Goal: Task Accomplishment & Management: Manage account settings

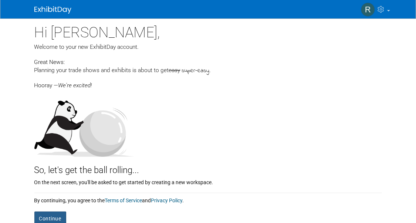
click at [44, 213] on button "Continue" at bounding box center [50, 219] width 32 height 14
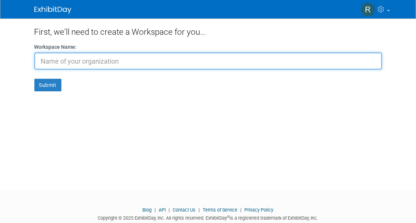
click at [165, 55] on input "text" at bounding box center [208, 61] width 348 height 17
type input "Veracyte"
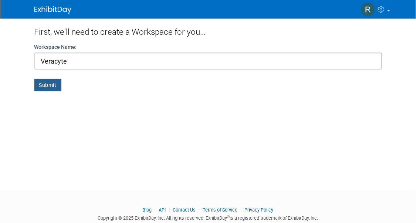
click at [54, 85] on button "Submit" at bounding box center [47, 85] width 27 height 13
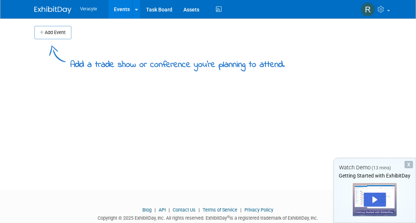
click at [409, 164] on div "X" at bounding box center [409, 164] width 9 height 7
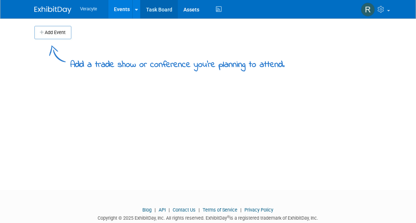
click at [160, 8] on link "Task Board" at bounding box center [159, 9] width 37 height 19
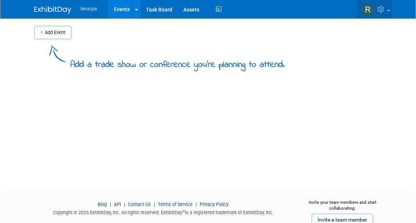
click at [388, 11] on link at bounding box center [375, 9] width 36 height 19
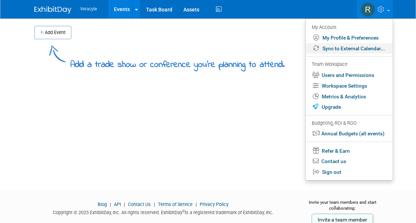
click at [368, 48] on link "Sync to External Calendar..." at bounding box center [349, 48] width 87 height 11
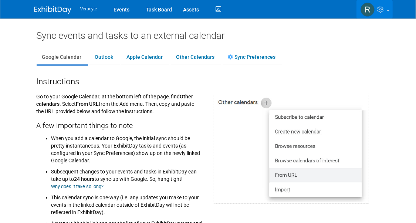
click at [388, 12] on link at bounding box center [375, 9] width 36 height 19
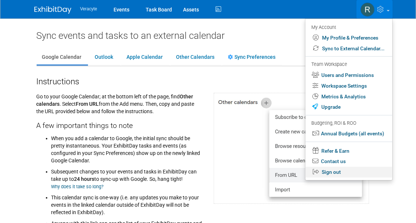
click at [324, 171] on link "Sign out" at bounding box center [349, 172] width 87 height 11
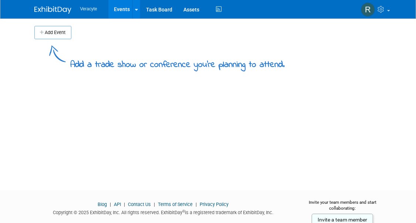
click at [87, 9] on span "Veracyte" at bounding box center [88, 8] width 17 height 5
click at [97, 7] on span "Veracyte" at bounding box center [88, 8] width 17 height 5
click at [136, 10] on icon at bounding box center [136, 9] width 3 height 5
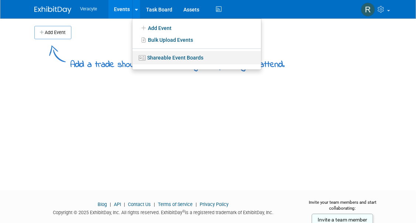
click at [159, 57] on link "Shareable Event Boards" at bounding box center [197, 57] width 129 height 13
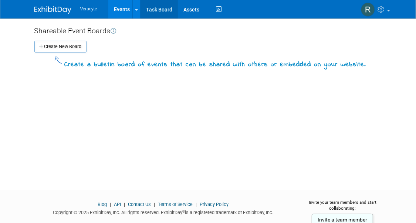
click at [163, 9] on link "Task Board" at bounding box center [159, 9] width 37 height 19
